Goal: Transaction & Acquisition: Book appointment/travel/reservation

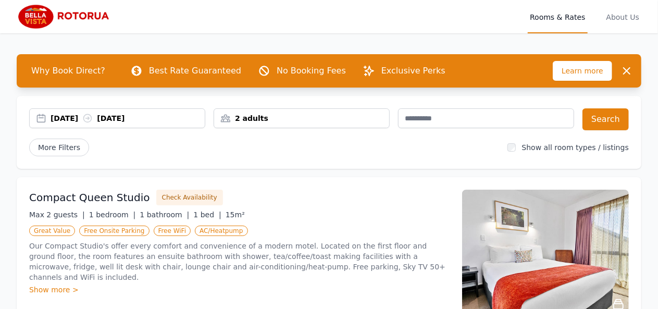
click at [156, 122] on div "[DATE] [DATE]" at bounding box center [128, 118] width 154 height 10
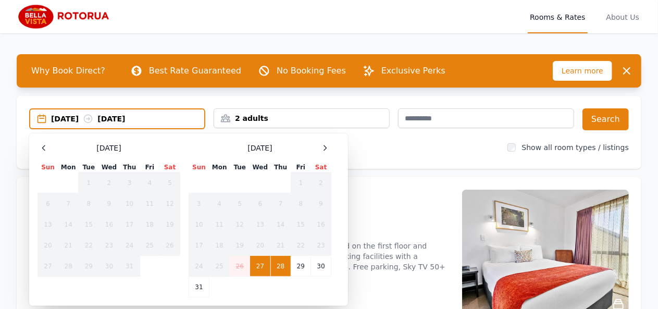
click at [325, 151] on icon at bounding box center [325, 148] width 8 height 8
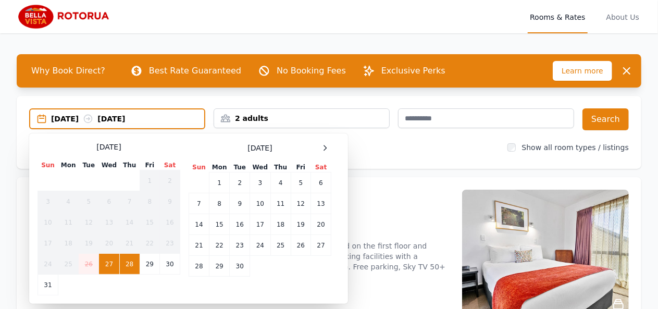
click at [325, 151] on icon at bounding box center [325, 148] width 8 height 8
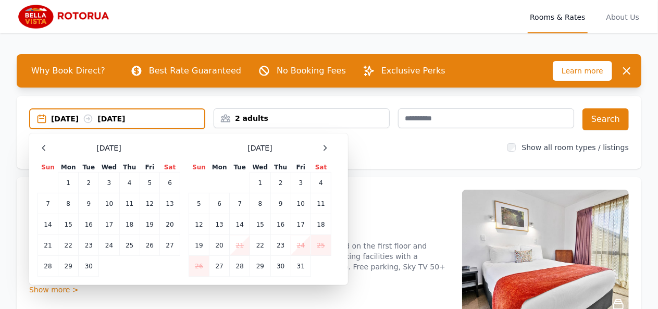
click at [325, 151] on icon at bounding box center [325, 148] width 8 height 8
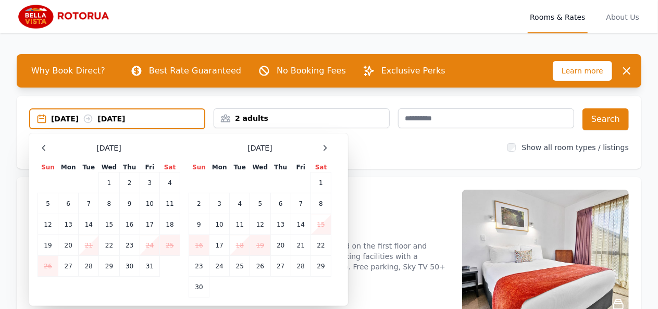
click at [325, 151] on icon at bounding box center [325, 148] width 8 height 8
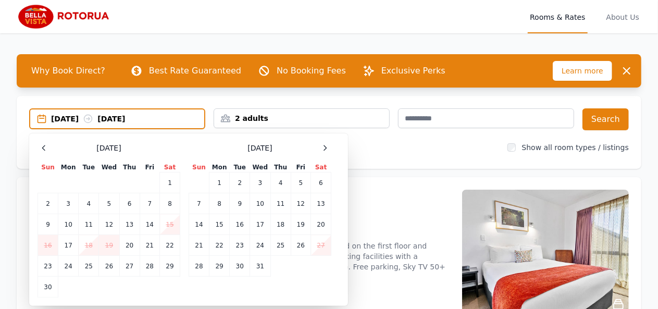
click at [324, 148] on icon at bounding box center [325, 148] width 8 height 8
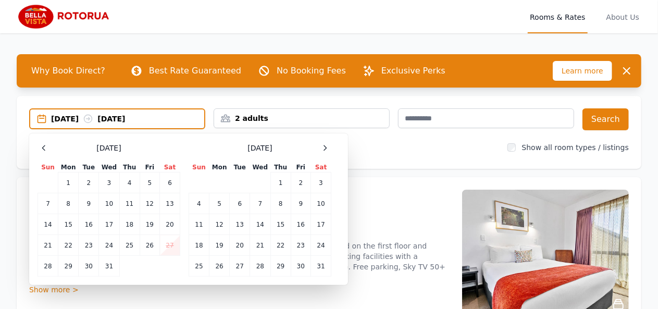
click at [113, 265] on td "31" at bounding box center [109, 266] width 20 height 21
click at [296, 176] on td "2" at bounding box center [301, 182] width 20 height 21
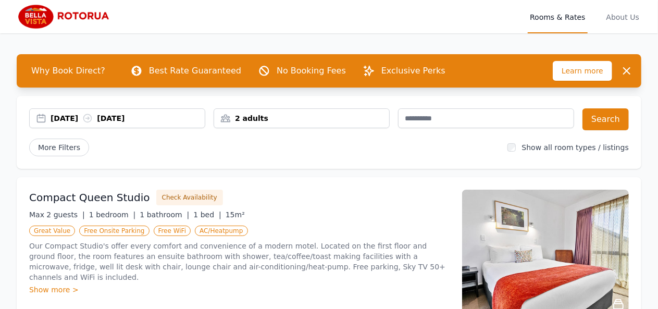
click at [328, 112] on div "2 adults" at bounding box center [302, 118] width 176 height 20
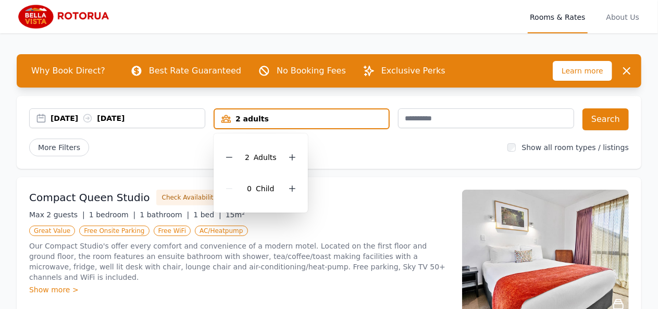
click at [342, 152] on div "More Filters" at bounding box center [264, 148] width 470 height 18
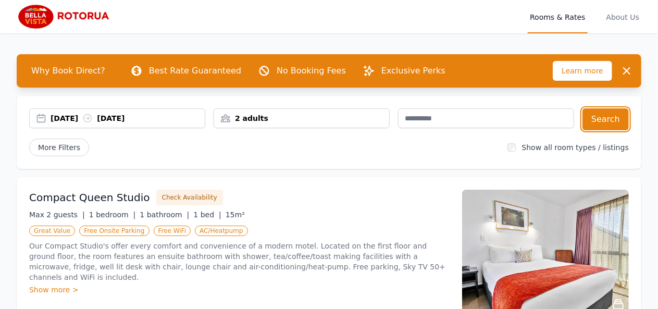
click at [597, 114] on button "Search" at bounding box center [605, 119] width 46 height 22
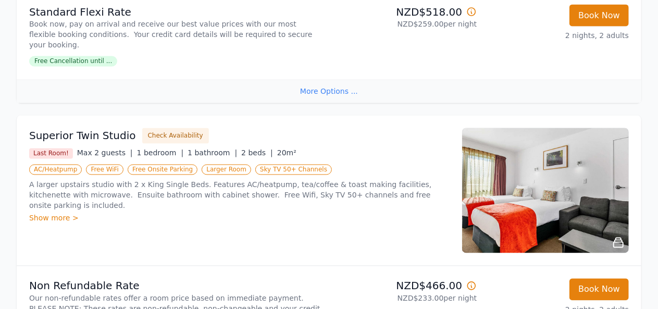
scroll to position [963, 0]
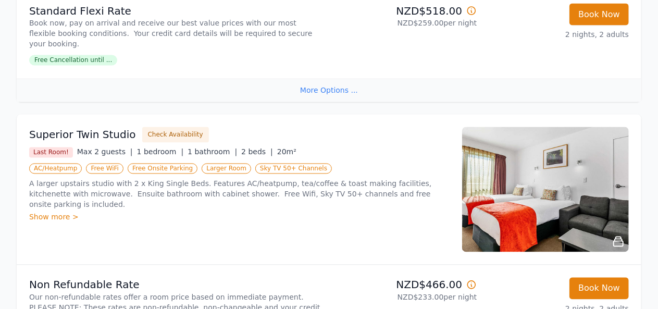
click at [451, 166] on div "Superior Twin Studio Check Availability Last Room! Max 2 guests | 1 bedroom | 1…" at bounding box center [329, 190] width 625 height 150
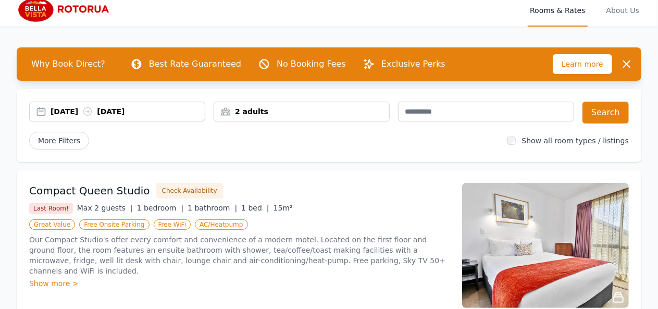
scroll to position [0, 0]
